Goal: Information Seeking & Learning: Learn about a topic

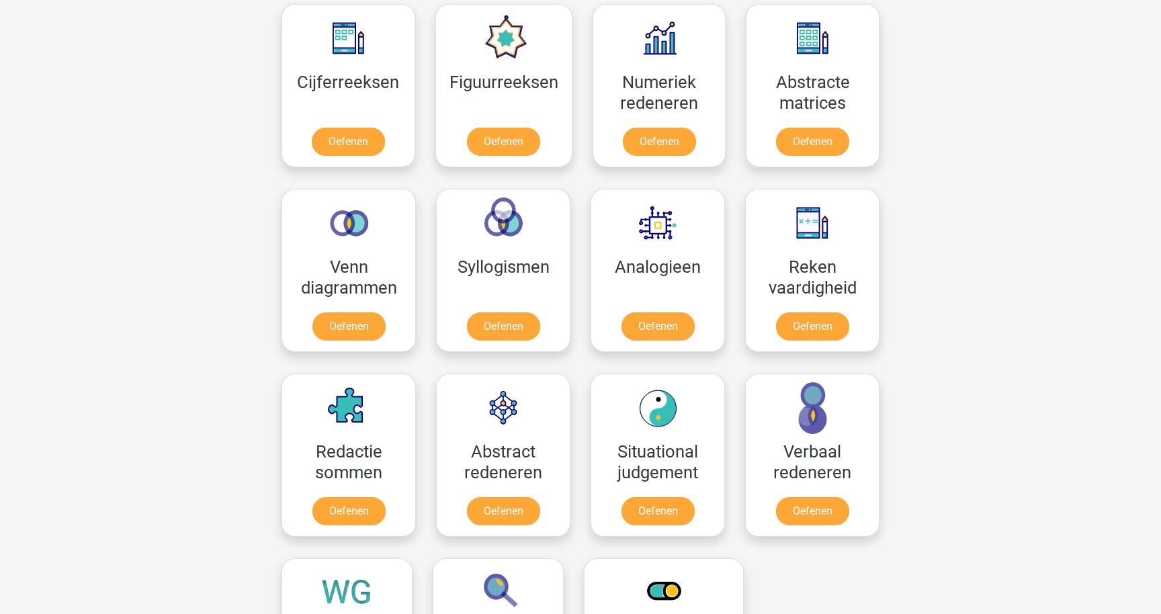
scroll to position [612, 0]
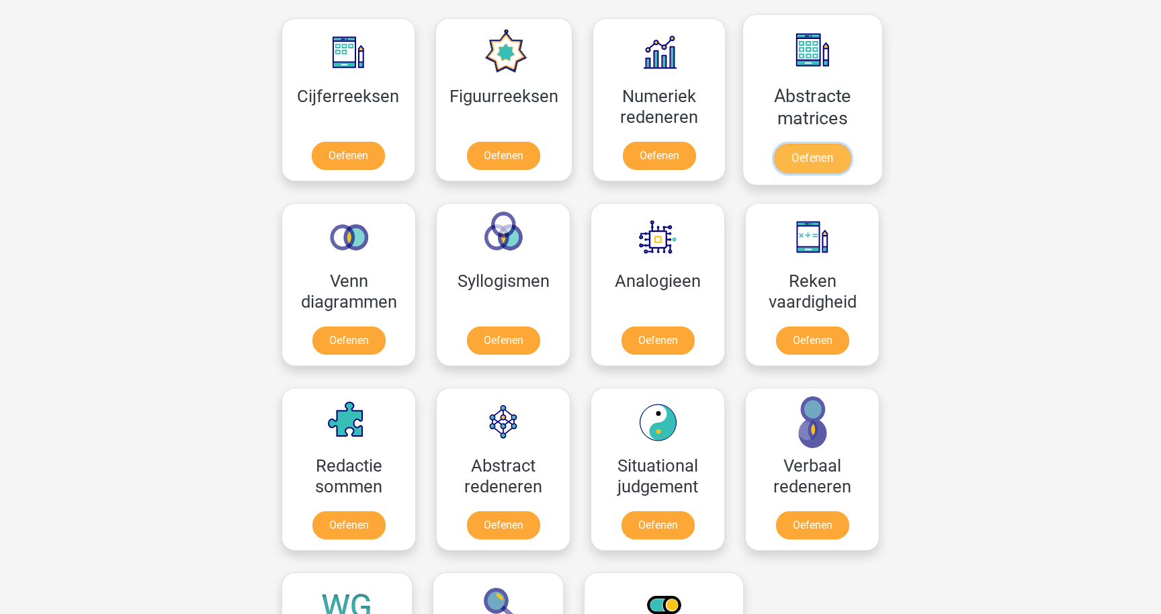
click at [805, 165] on link "Oefenen" at bounding box center [812, 159] width 77 height 30
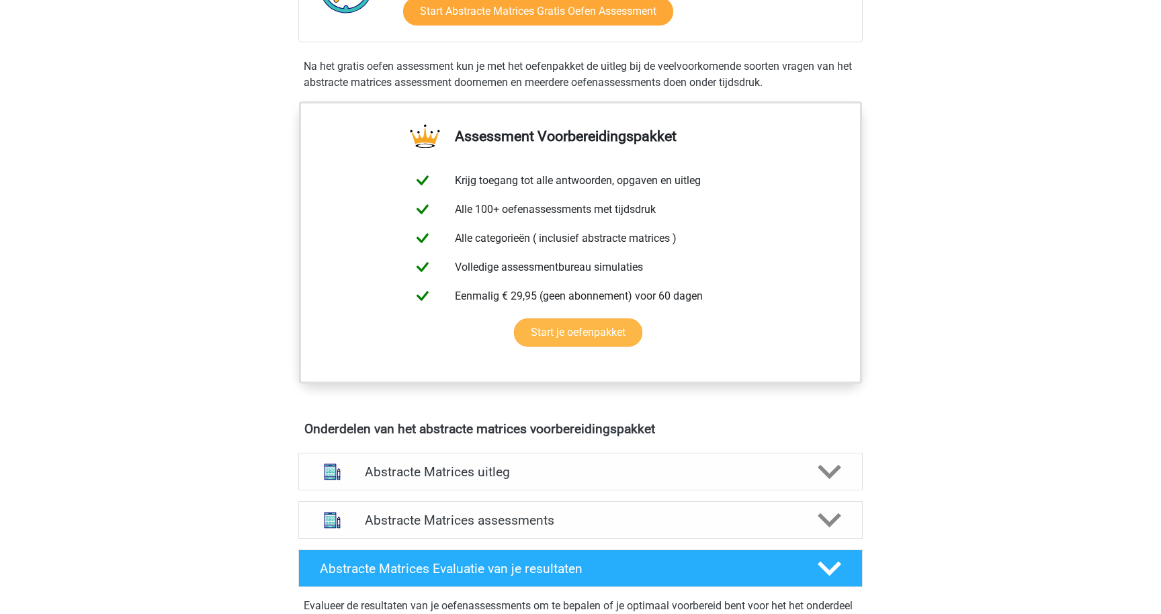
scroll to position [473, 0]
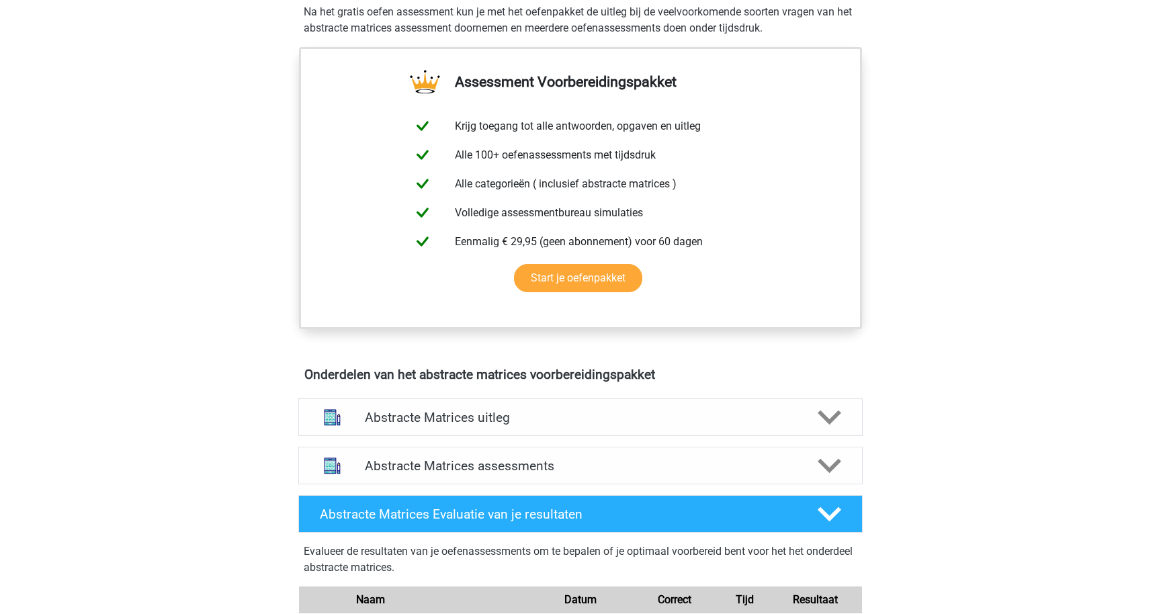
click at [640, 445] on div "Abstracte Matrices assessments We raden aan om minimaal 3 oefensets te doen met…" at bounding box center [580, 465] width 617 height 48
click at [640, 460] on h4 "Abstracte Matrices assessments" at bounding box center [580, 465] width 431 height 15
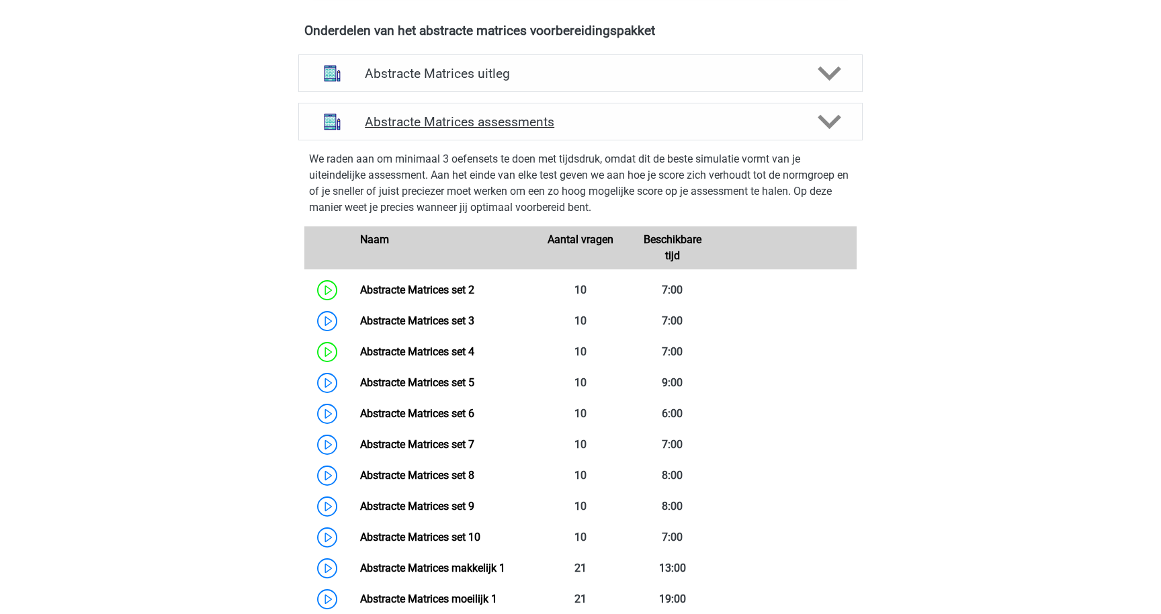
scroll to position [837, 0]
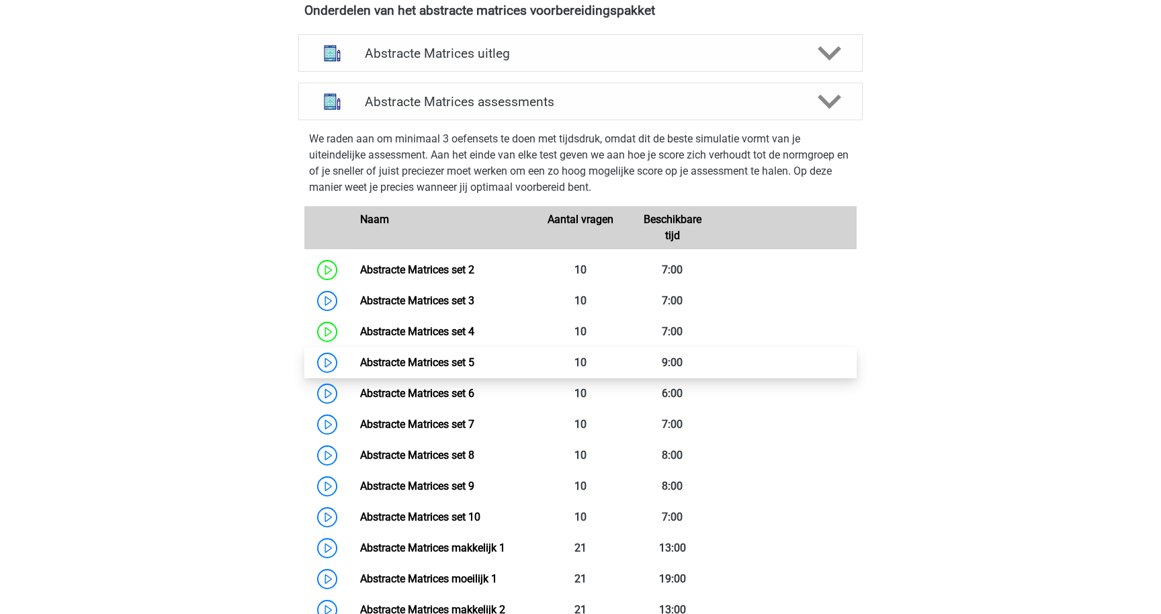
click at [474, 356] on link "Abstracte Matrices set 5" at bounding box center [417, 362] width 114 height 13
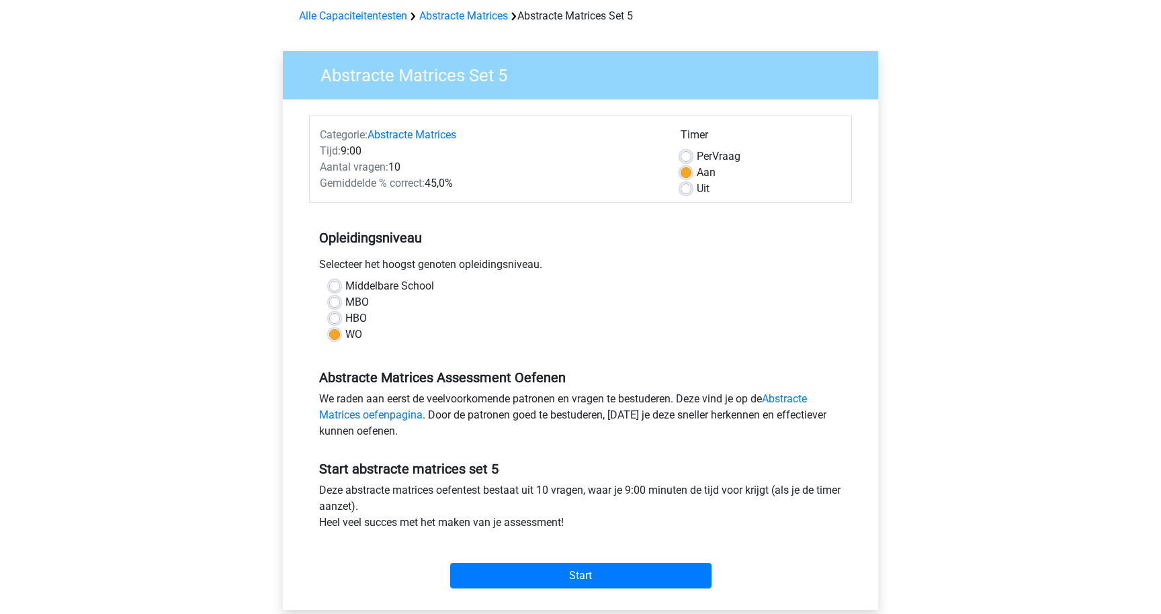
scroll to position [60, 0]
click at [713, 151] on label "Per Vraag" at bounding box center [719, 156] width 44 height 16
click at [691, 151] on input "Per Vraag" at bounding box center [686, 154] width 11 height 13
radio input "true"
click at [703, 172] on label "Aan" at bounding box center [706, 172] width 19 height 16
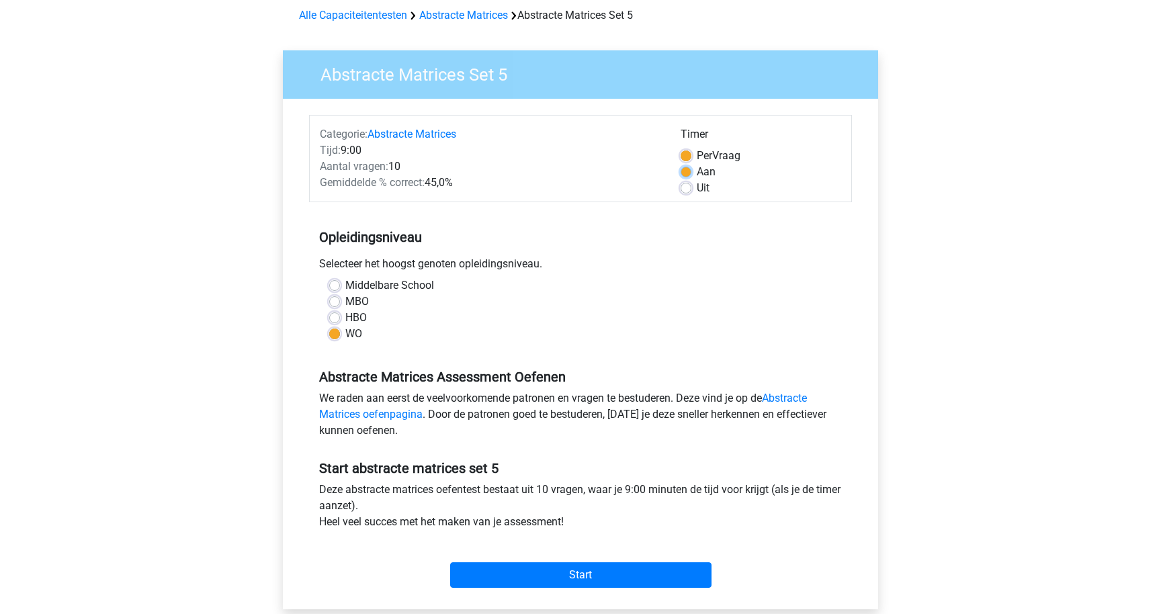
click at [691, 172] on input "Aan" at bounding box center [686, 170] width 11 height 13
radio input "true"
click at [703, 182] on label "Uit" at bounding box center [703, 188] width 13 height 16
click at [691, 182] on input "Uit" at bounding box center [686, 186] width 11 height 13
radio input "true"
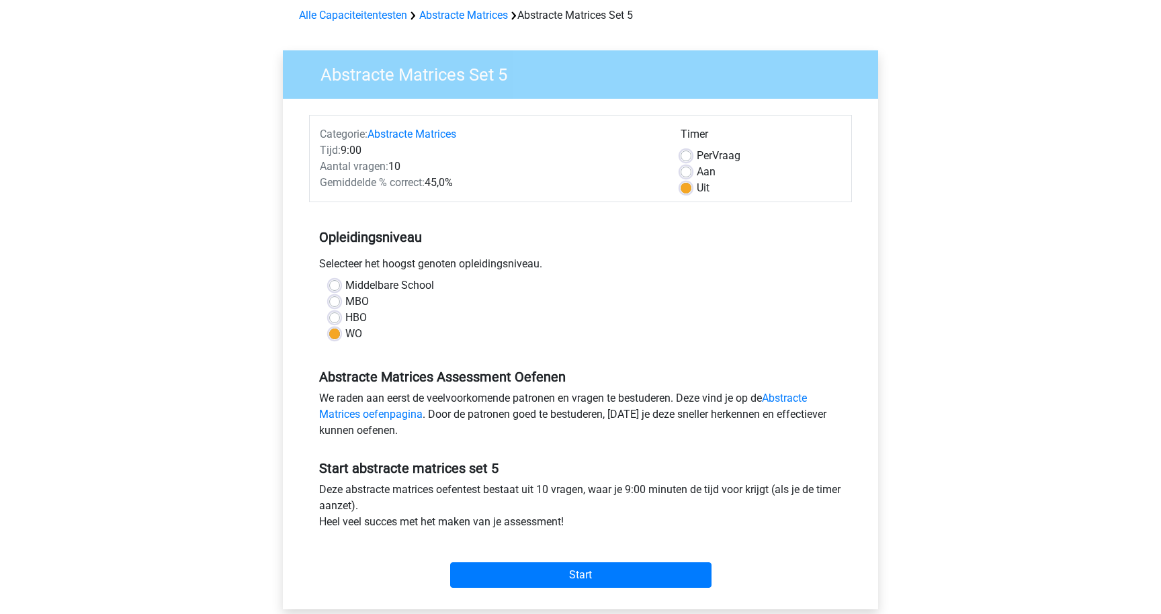
click at [710, 159] on span "Per" at bounding box center [704, 155] width 15 height 13
click at [691, 159] on input "Per Vraag" at bounding box center [686, 154] width 11 height 13
radio input "true"
click at [707, 183] on label "Uit" at bounding box center [703, 188] width 13 height 16
click at [691, 183] on input "Uit" at bounding box center [686, 186] width 11 height 13
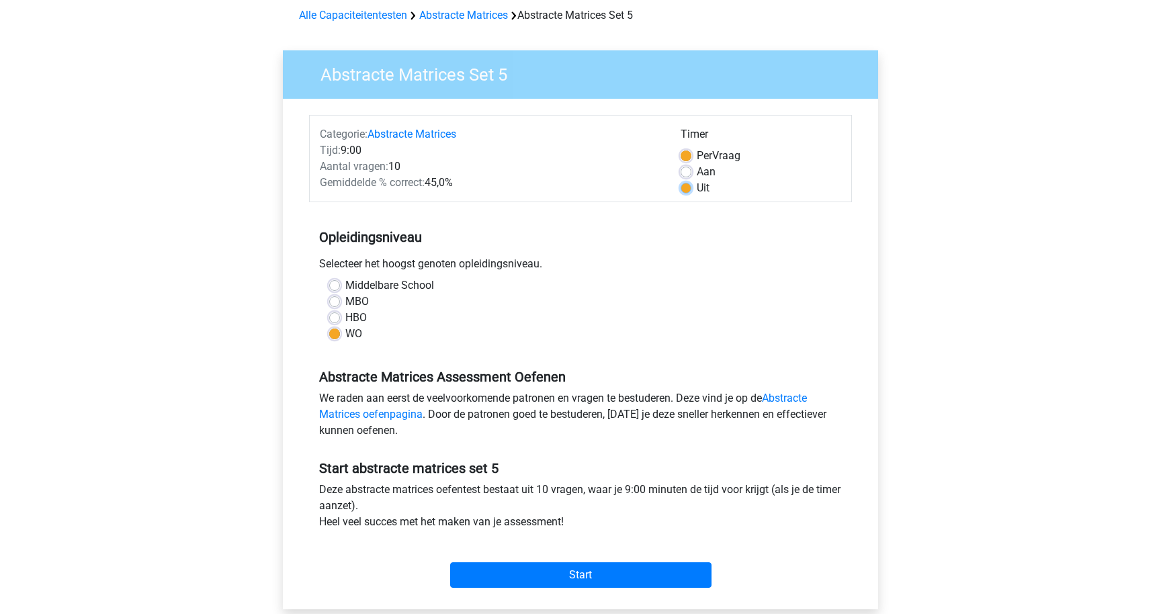
radio input "true"
click at [697, 155] on label "Per Vraag" at bounding box center [719, 156] width 44 height 16
click at [688, 155] on input "Per Vraag" at bounding box center [686, 154] width 11 height 13
radio input "true"
click at [609, 569] on input "Start" at bounding box center [580, 575] width 261 height 26
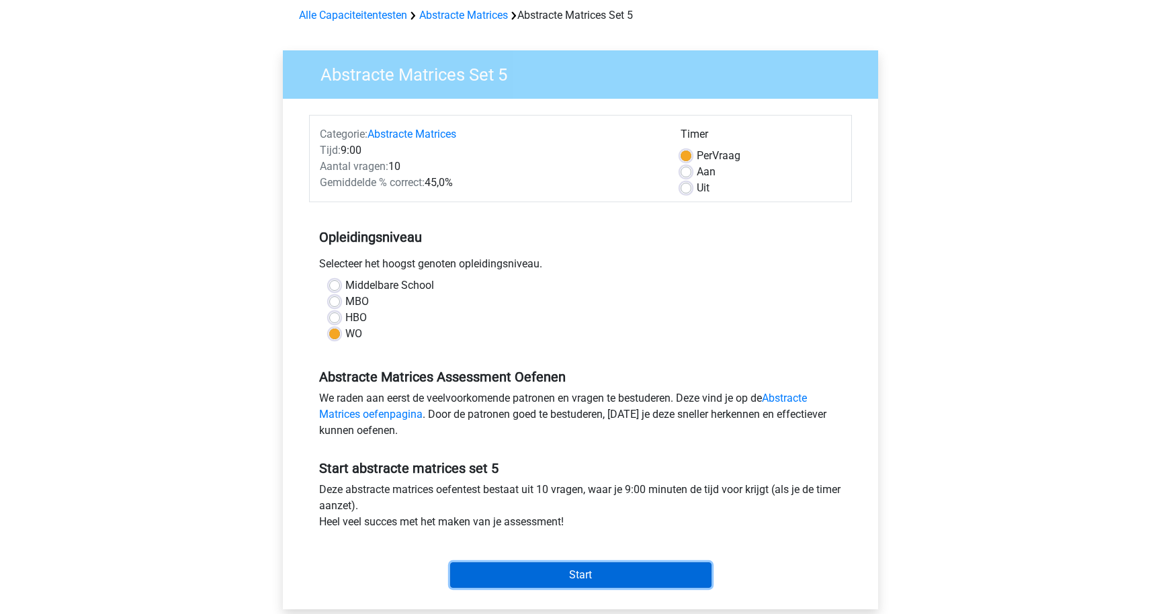
click at [575, 574] on input "Start" at bounding box center [580, 575] width 261 height 26
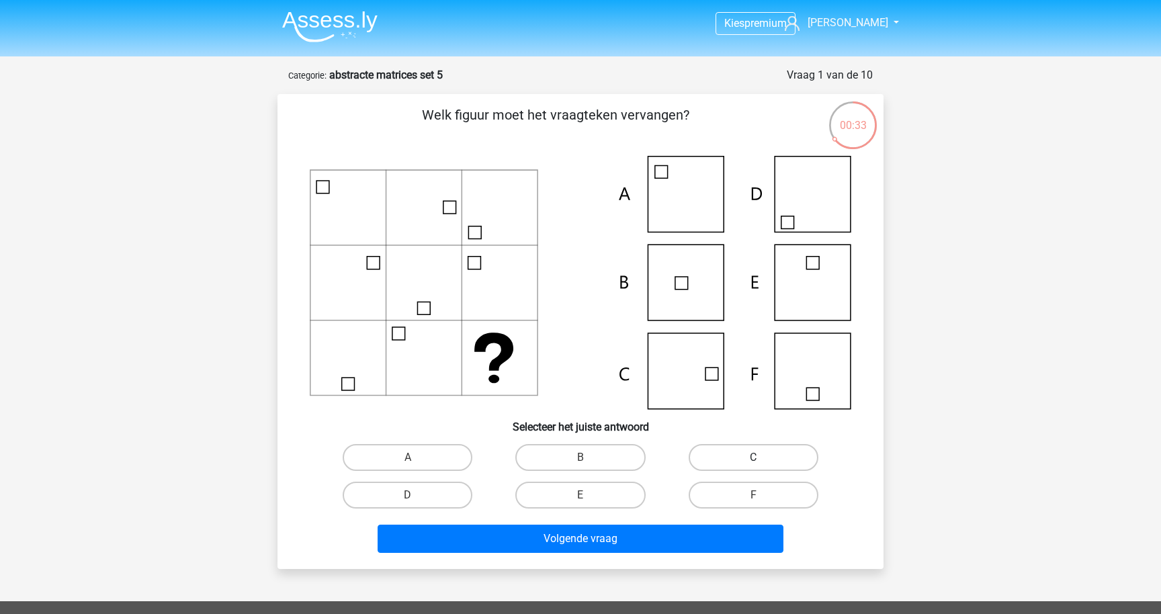
click at [722, 460] on label "C" at bounding box center [754, 457] width 130 height 27
click at [753, 460] on input "C" at bounding box center [757, 461] width 9 height 9
radio input "true"
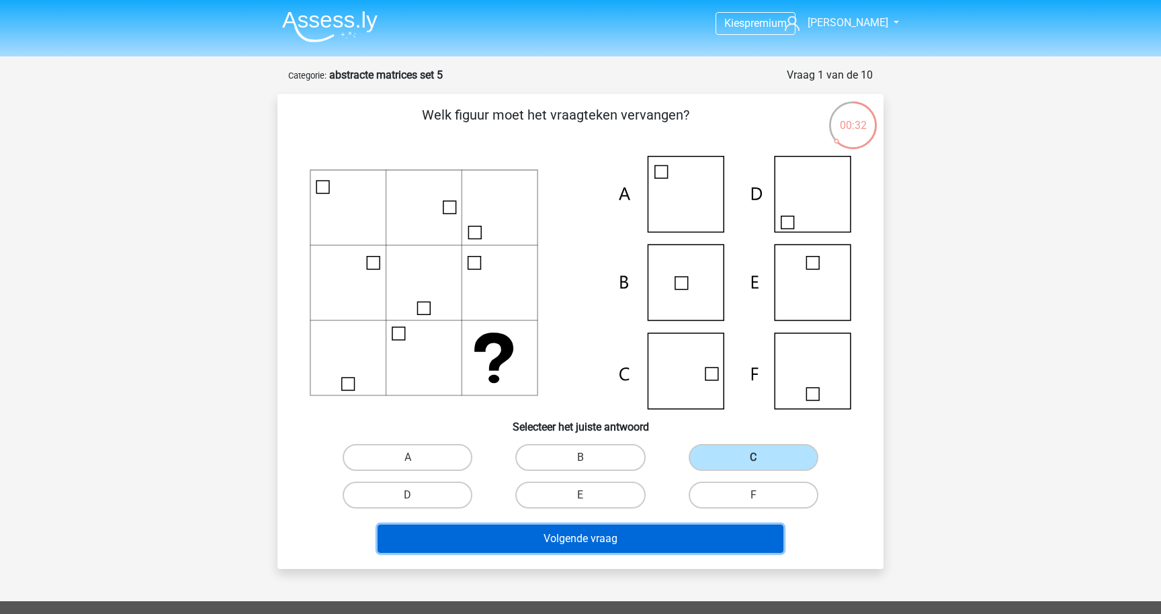
click at [680, 536] on button "Volgende vraag" at bounding box center [581, 539] width 406 height 28
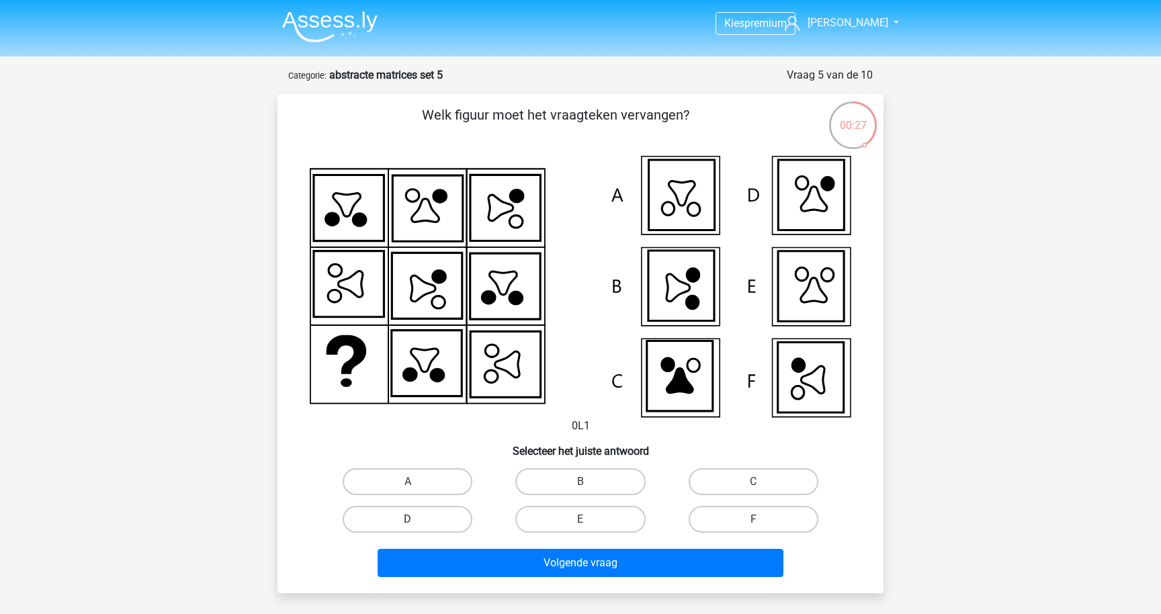
click at [455, 521] on label "D" at bounding box center [408, 519] width 130 height 27
click at [417, 521] on input "D" at bounding box center [412, 523] width 9 height 9
radio input "true"
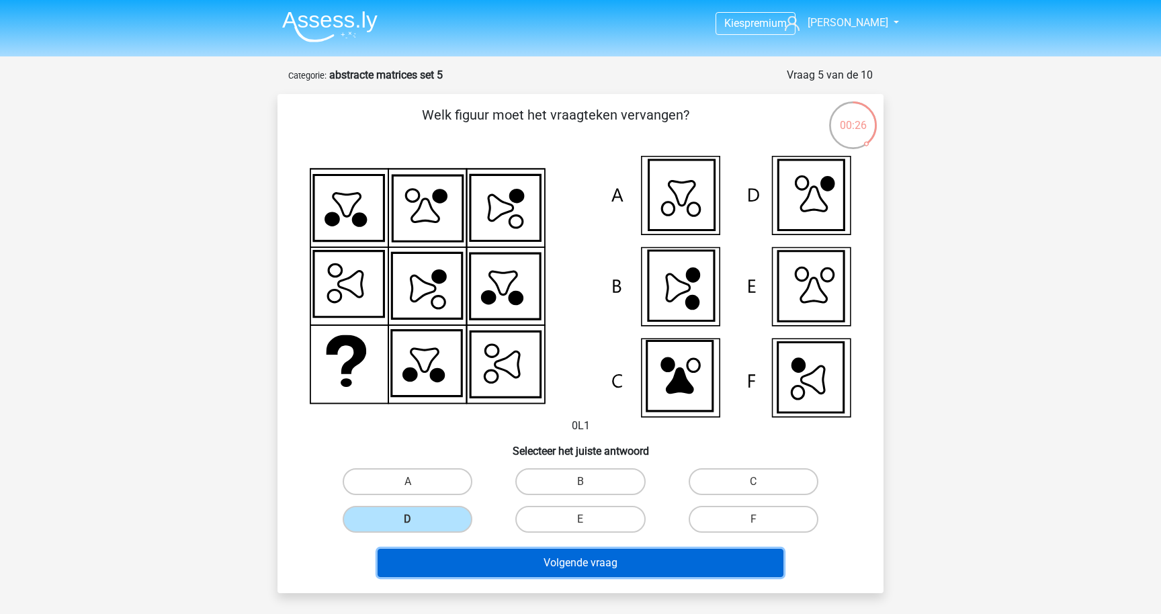
click at [516, 568] on button "Volgende vraag" at bounding box center [581, 563] width 406 height 28
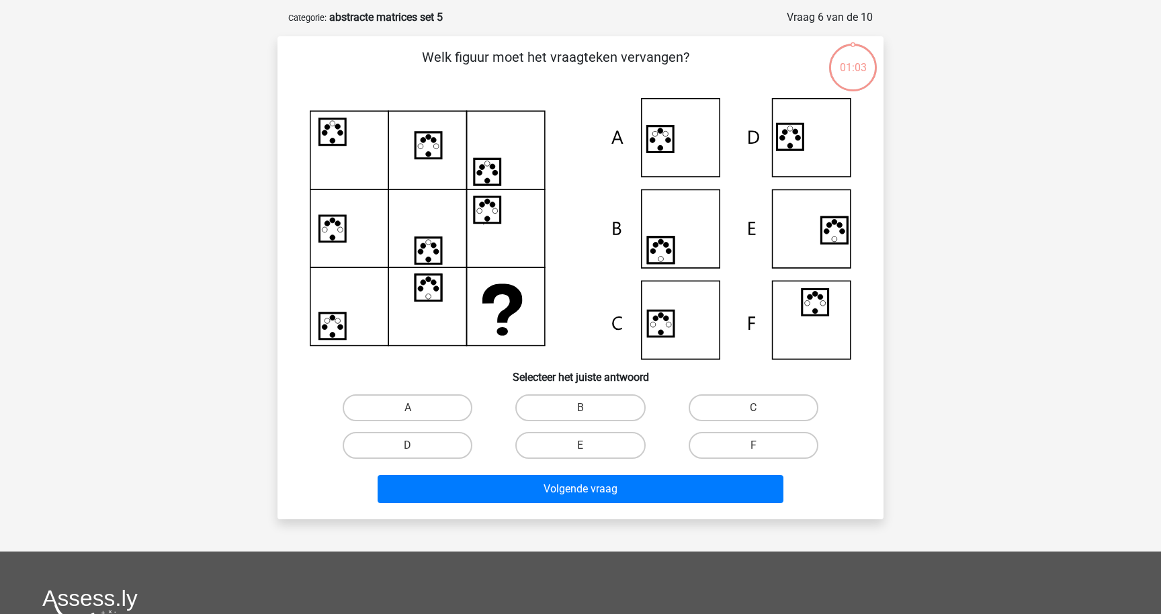
scroll to position [67, 0]
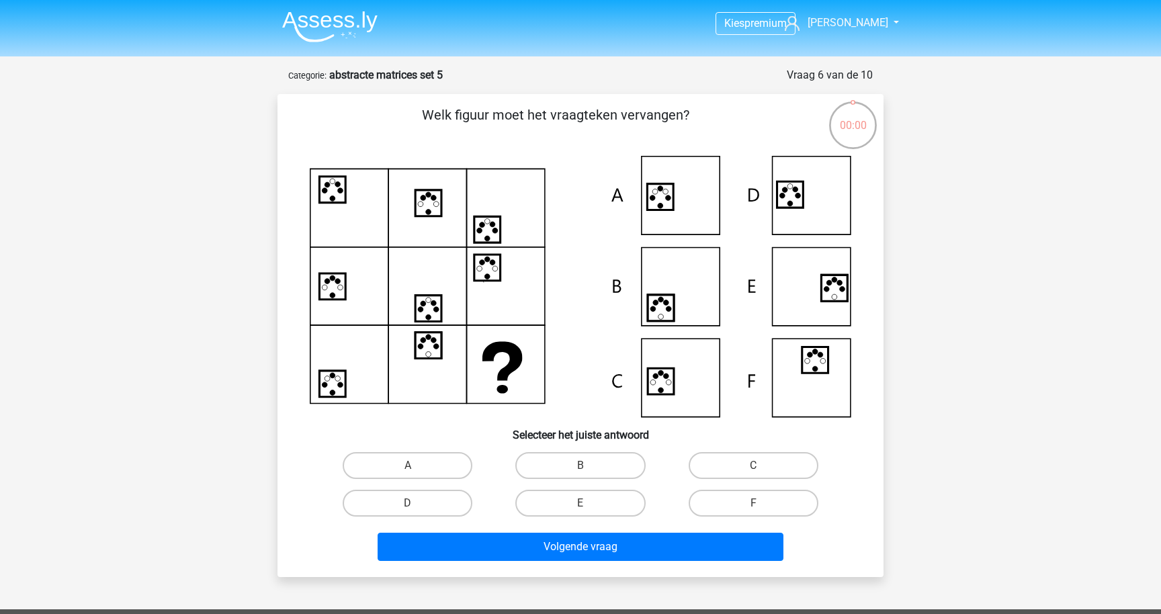
scroll to position [67, 0]
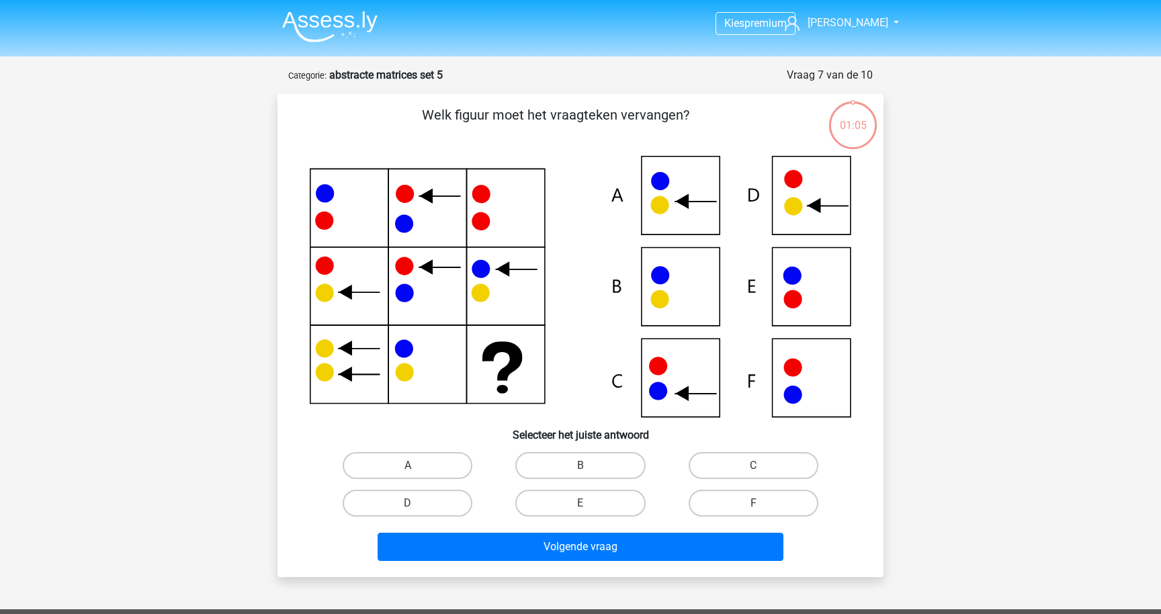
scroll to position [67, 0]
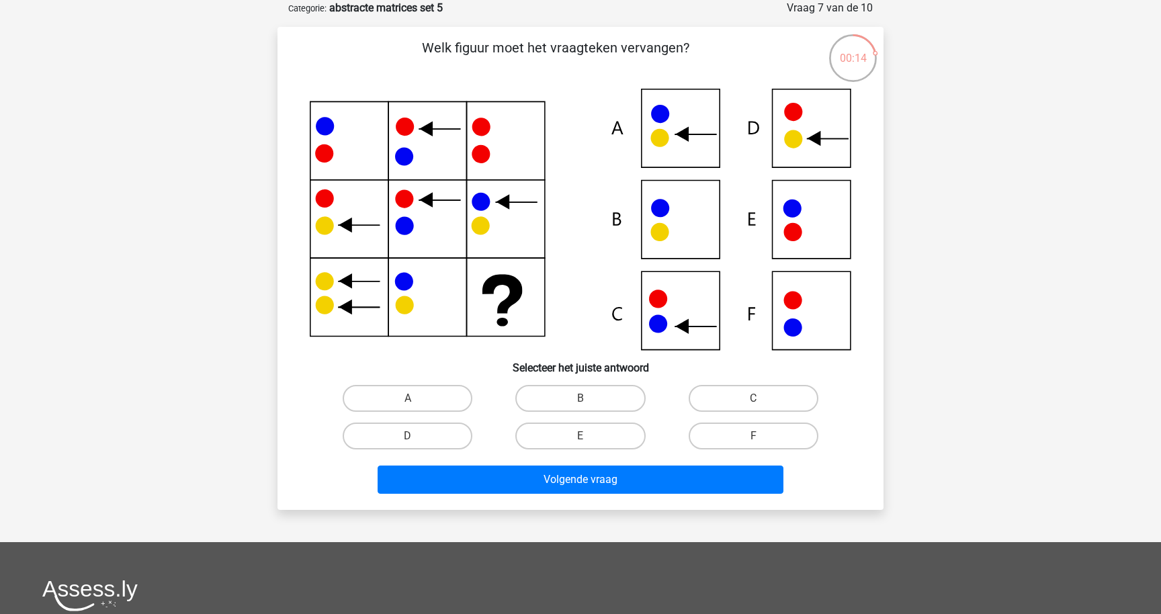
click at [414, 443] on input "D" at bounding box center [412, 440] width 9 height 9
radio input "true"
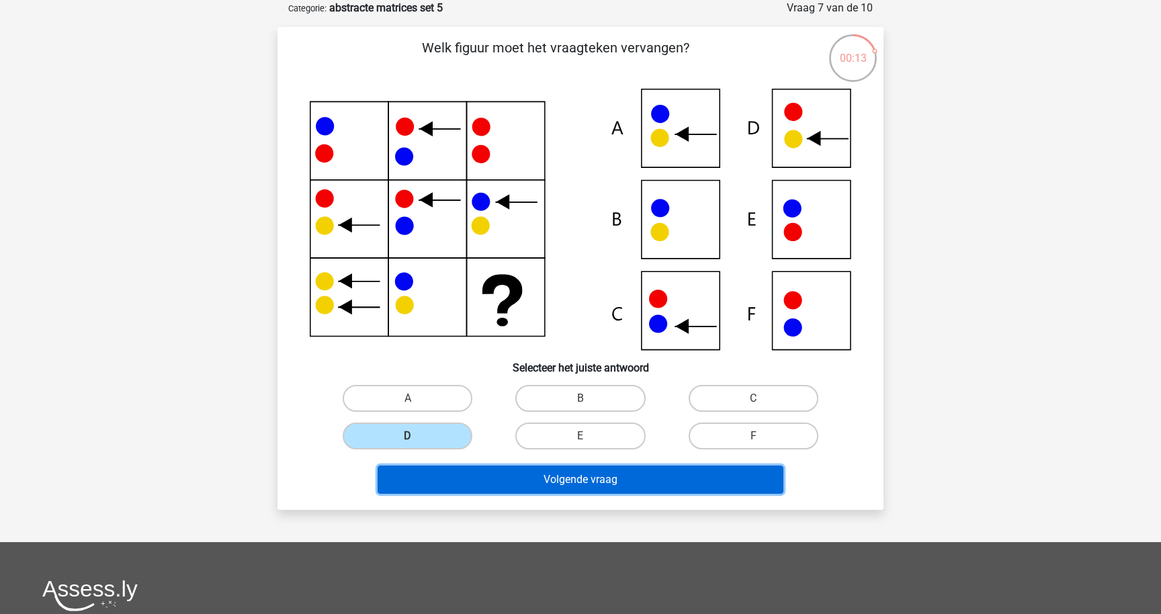
click at [494, 478] on button "Volgende vraag" at bounding box center [581, 480] width 406 height 28
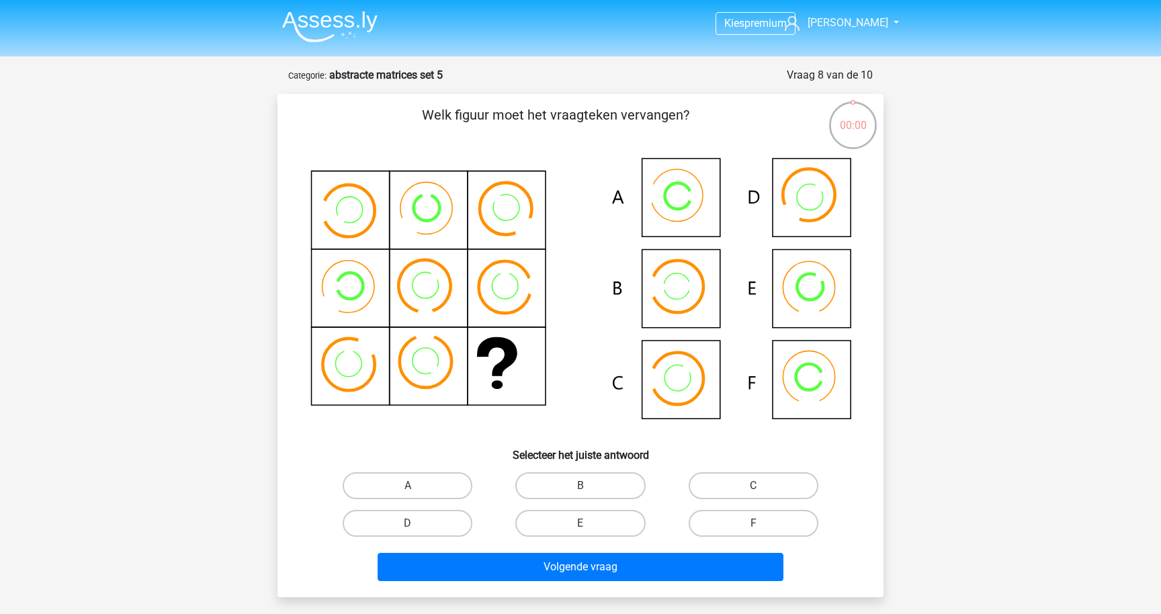
scroll to position [67, 0]
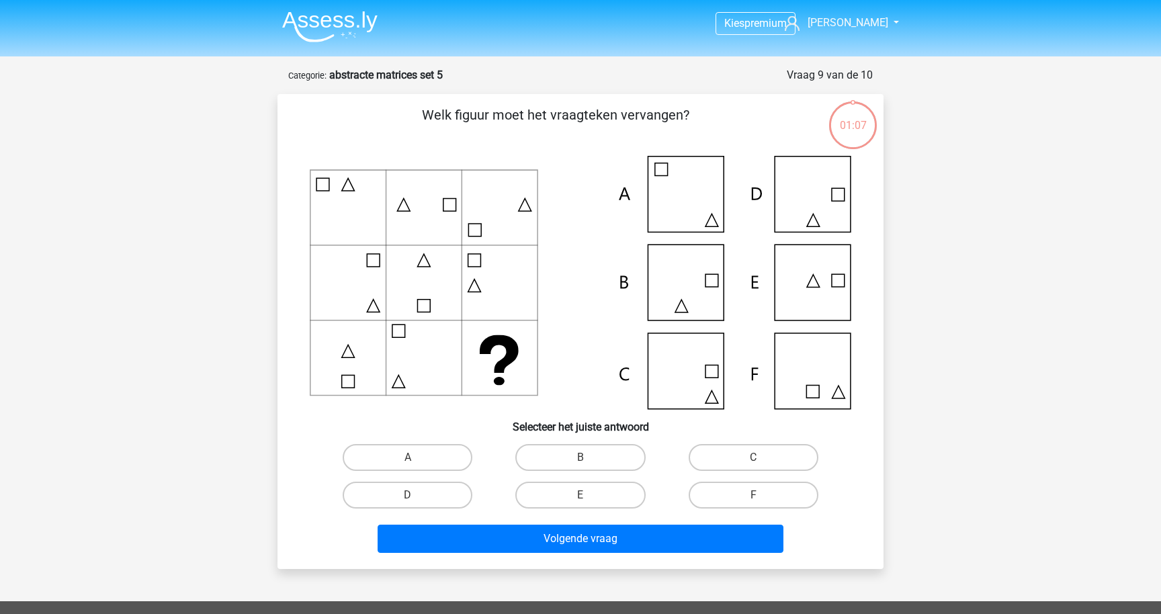
scroll to position [67, 0]
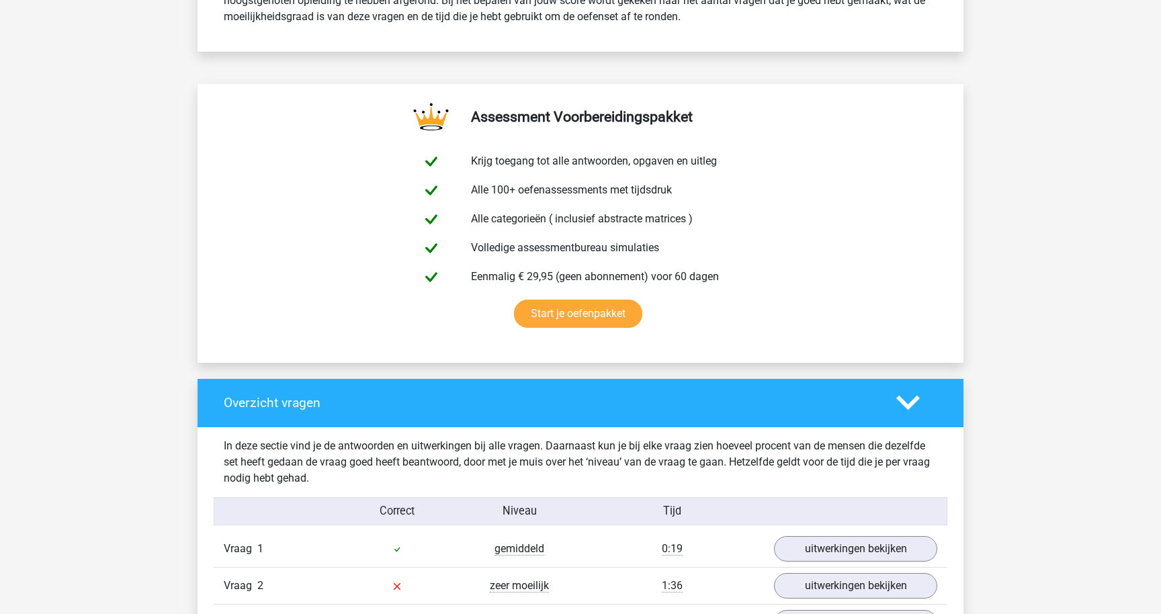
scroll to position [636, 0]
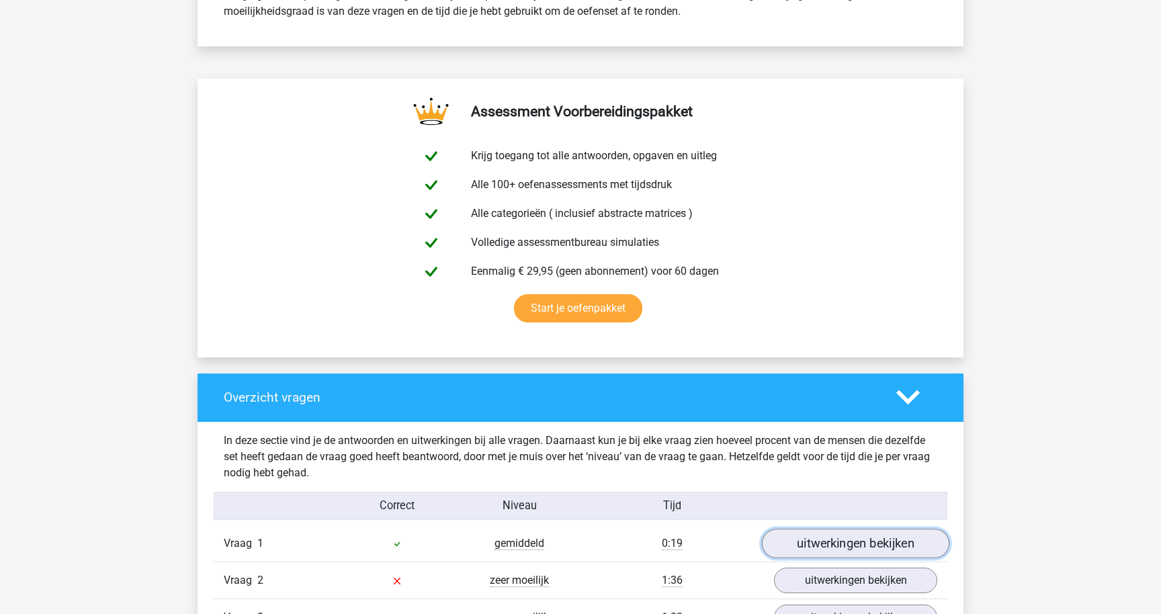
click at [820, 541] on link "uitwerkingen bekijken" at bounding box center [855, 544] width 187 height 30
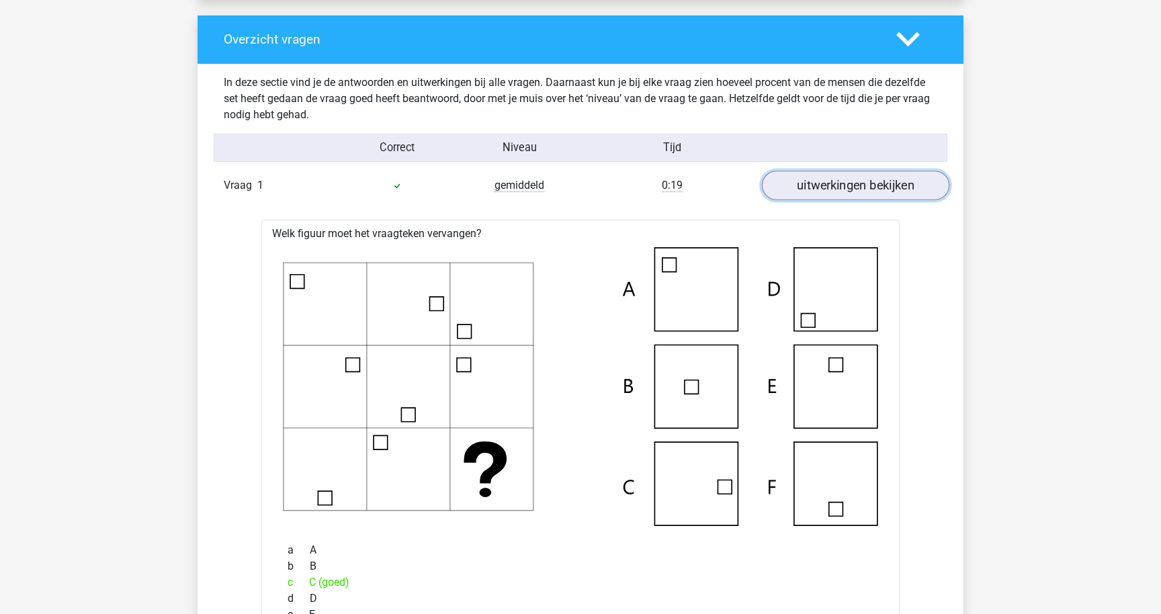
scroll to position [1037, 0]
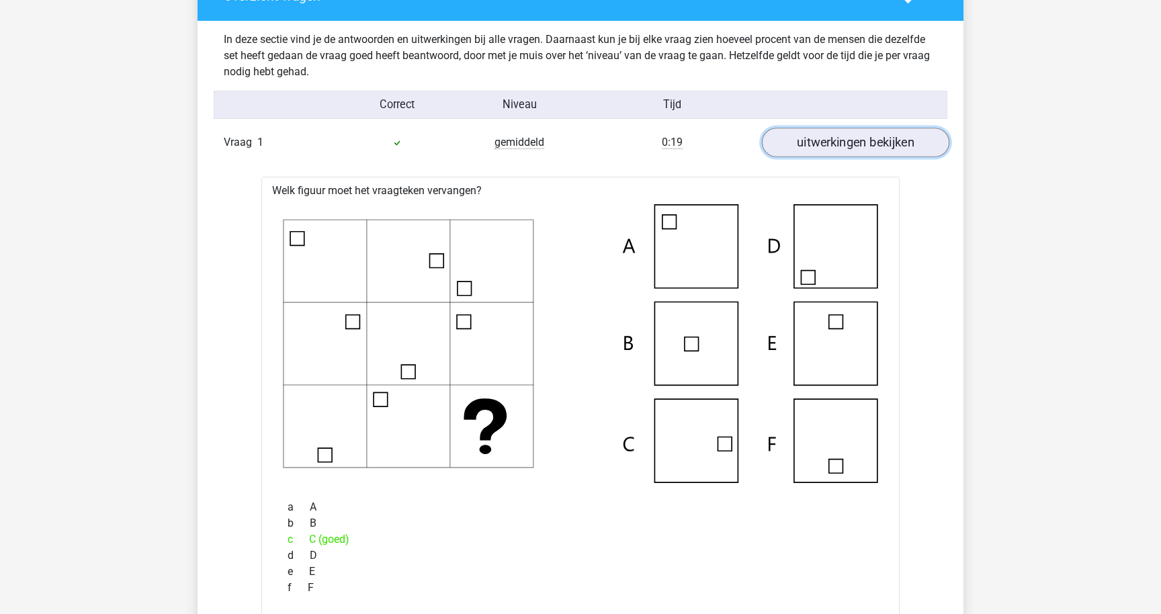
click at [873, 132] on link "uitwerkingen bekijken" at bounding box center [855, 143] width 187 height 30
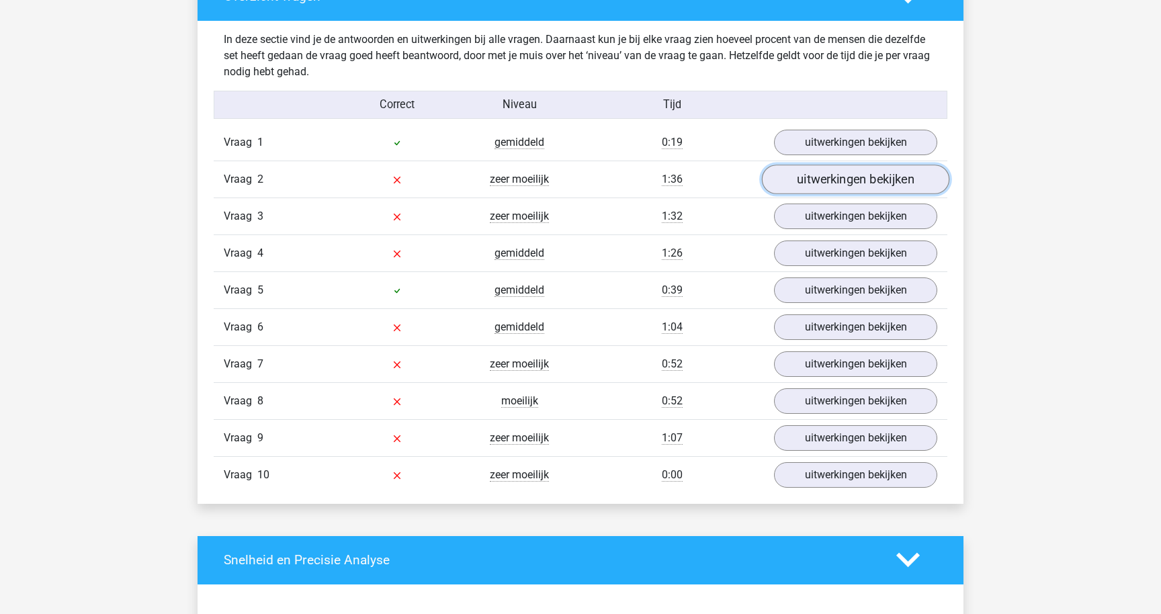
click at [840, 173] on link "uitwerkingen bekijken" at bounding box center [855, 180] width 187 height 30
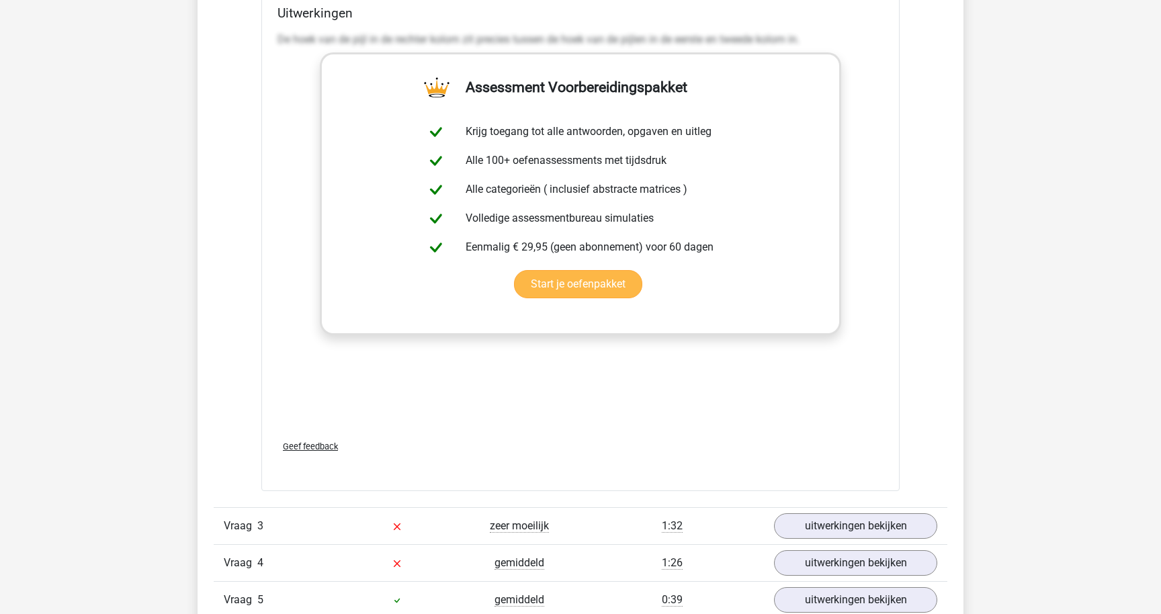
scroll to position [1688, 0]
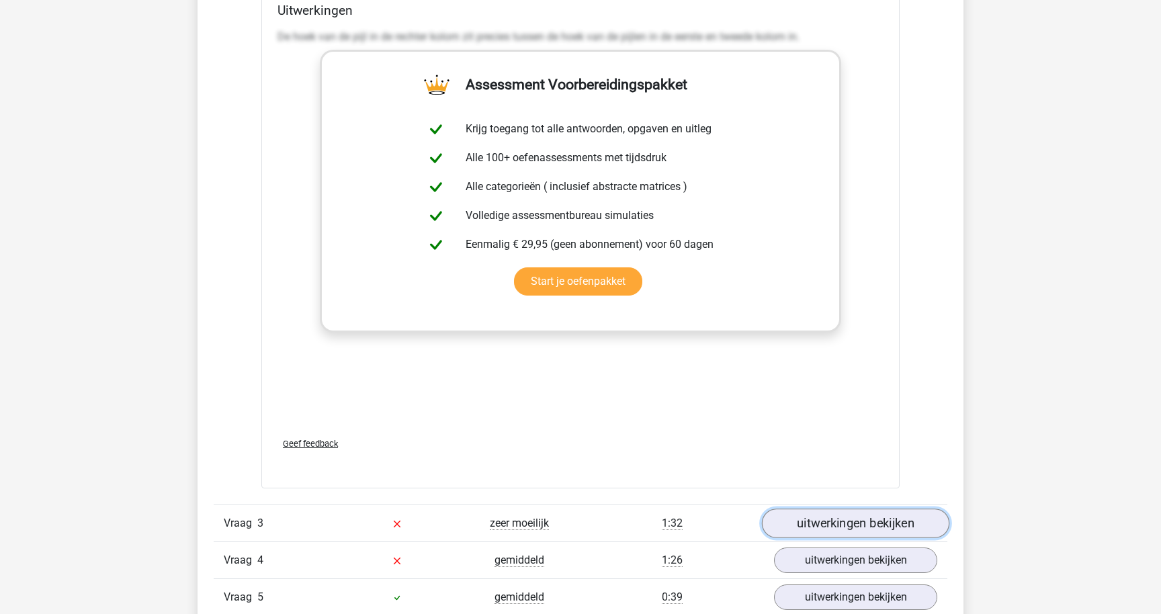
click at [828, 515] on link "uitwerkingen bekijken" at bounding box center [855, 524] width 187 height 30
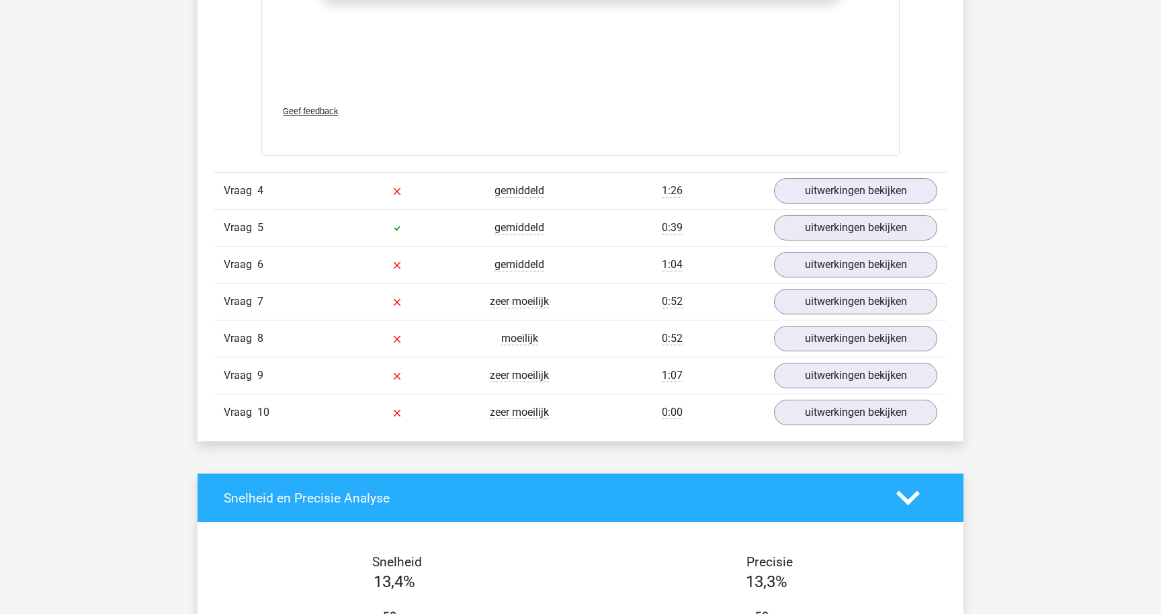
scroll to position [3036, 0]
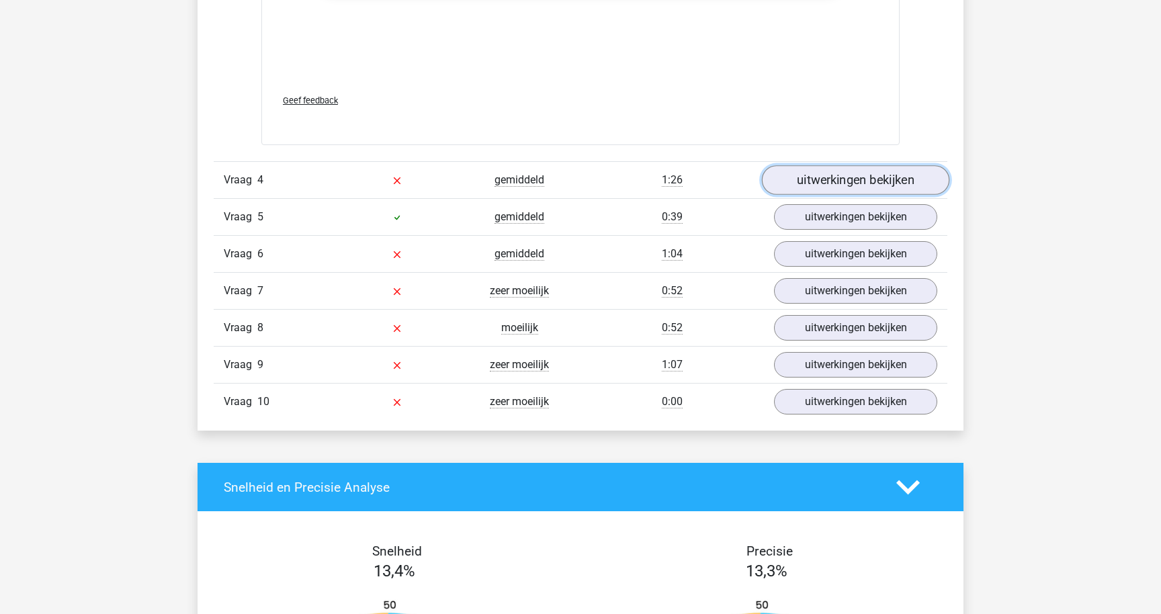
click at [897, 183] on link "uitwerkingen bekijken" at bounding box center [855, 180] width 187 height 30
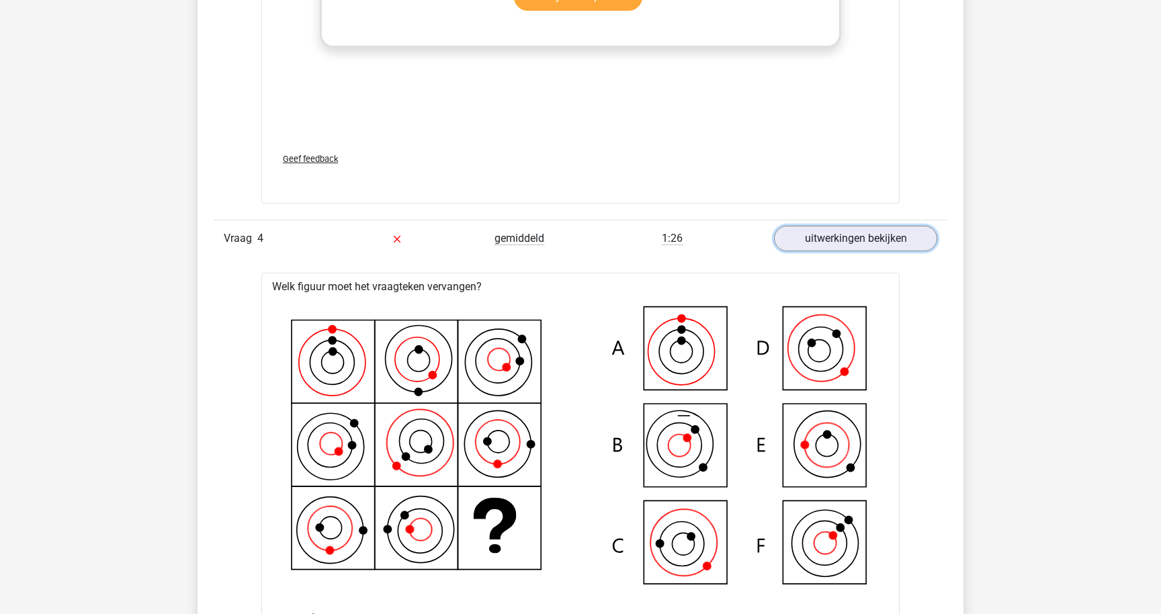
scroll to position [2976, 0]
